Goal: Transaction & Acquisition: Purchase product/service

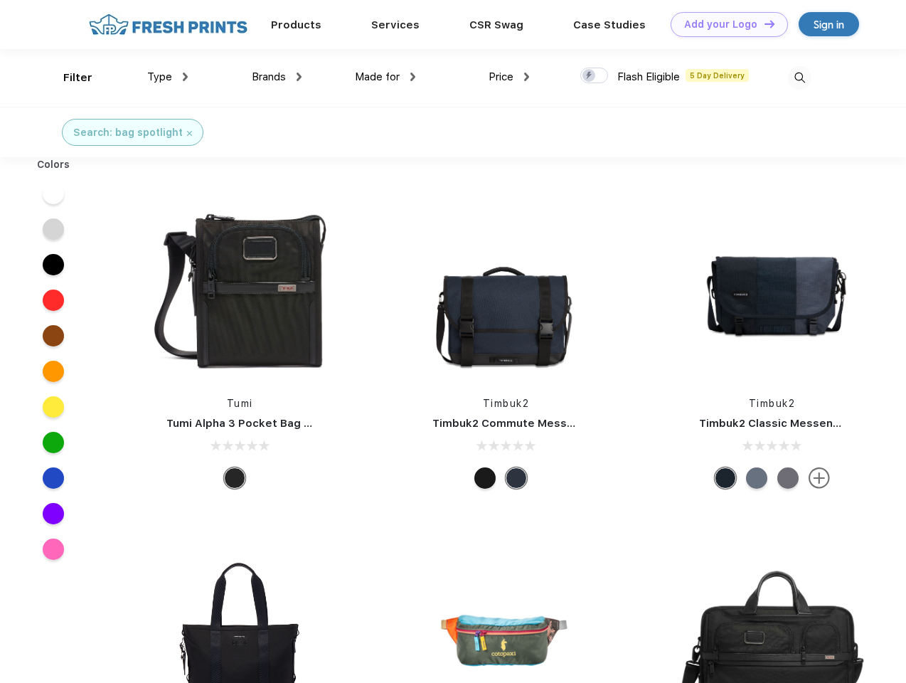
click at [724, 24] on link "Add your Logo Design Tool" at bounding box center [729, 24] width 117 height 25
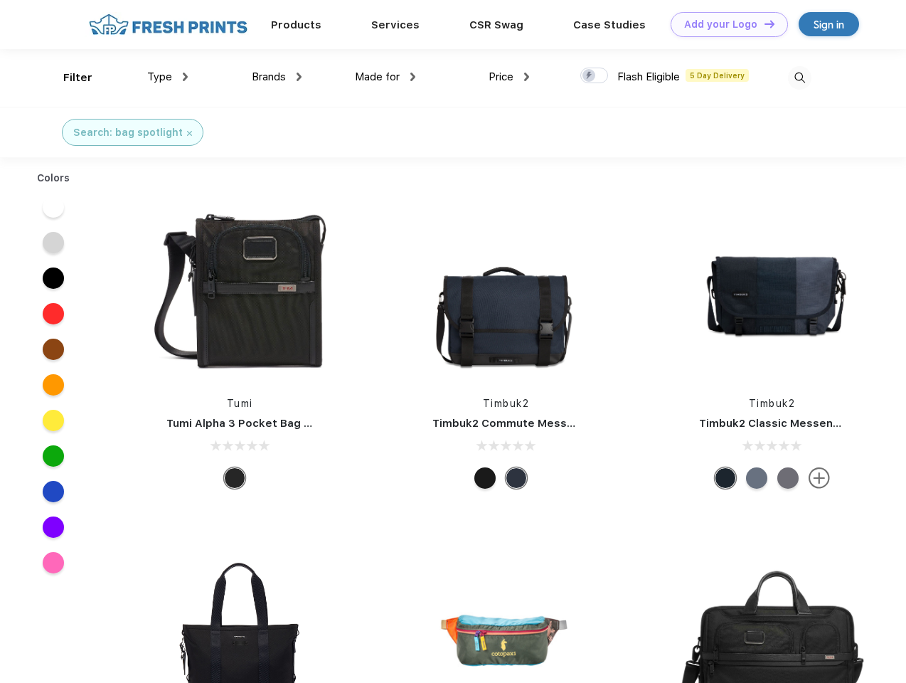
click at [0, 0] on div "Design Tool" at bounding box center [0, 0] width 0 height 0
click at [763, 23] on link "Add your Logo Design Tool" at bounding box center [729, 24] width 117 height 25
click at [68, 78] on div "Filter" at bounding box center [77, 78] width 29 height 16
click at [168, 77] on span "Type" at bounding box center [159, 76] width 25 height 13
click at [277, 77] on span "Brands" at bounding box center [269, 76] width 34 height 13
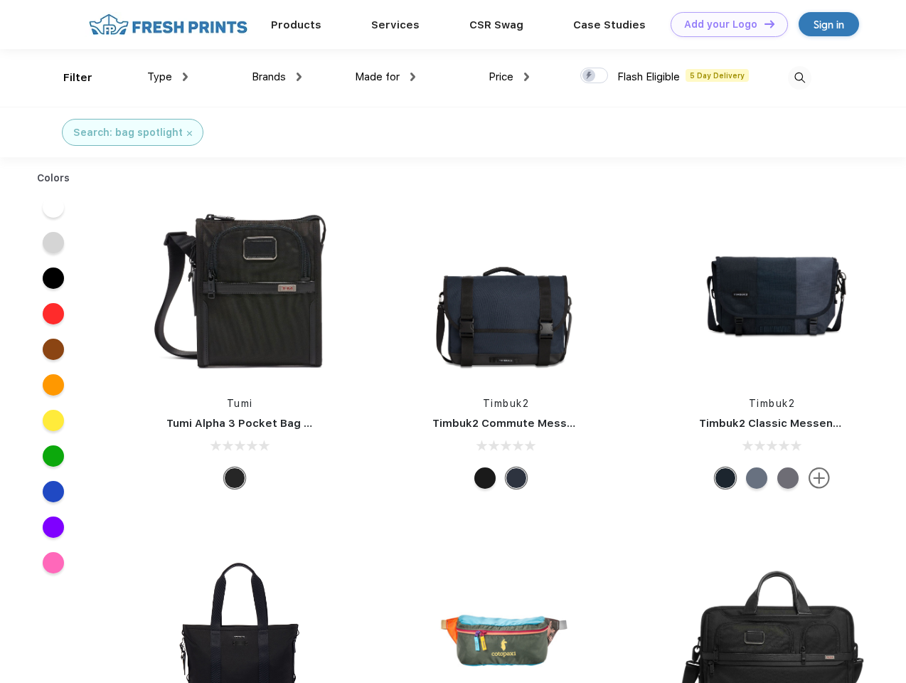
click at [385, 77] on span "Made for" at bounding box center [377, 76] width 45 height 13
click at [509, 77] on span "Price" at bounding box center [501, 76] width 25 height 13
click at [594, 76] on div at bounding box center [594, 76] width 28 height 16
click at [590, 76] on input "checkbox" at bounding box center [584, 71] width 9 height 9
click at [799, 78] on img at bounding box center [799, 77] width 23 height 23
